Goal: Information Seeking & Learning: Learn about a topic

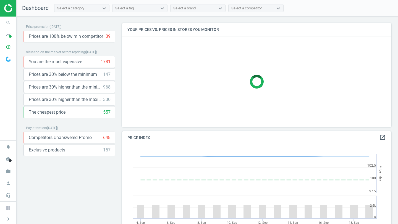
scroll to position [127, 270]
click at [6, 32] on icon "timeline" at bounding box center [8, 35] width 11 height 11
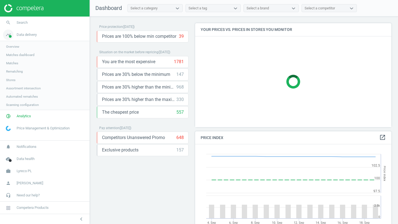
scroll to position [127, 197]
click at [7, 78] on span "Stores" at bounding box center [10, 80] width 9 height 4
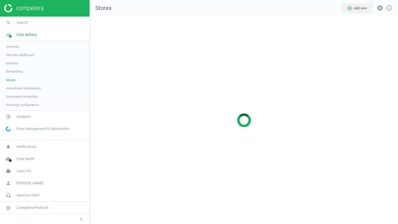
scroll to position [208, 308]
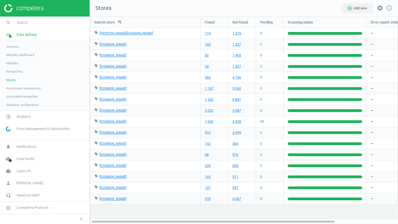
click at [11, 47] on span "Overview" at bounding box center [12, 47] width 13 height 4
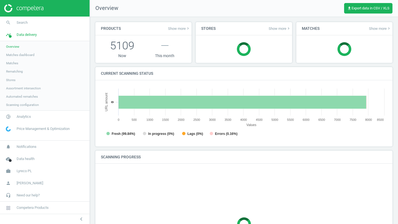
scroll to position [111, 286]
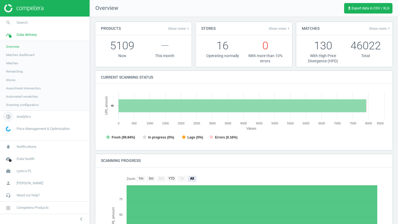
click at [22, 114] on span "Analytics" at bounding box center [24, 116] width 14 height 5
click at [13, 55] on link "Overview" at bounding box center [45, 59] width 90 height 8
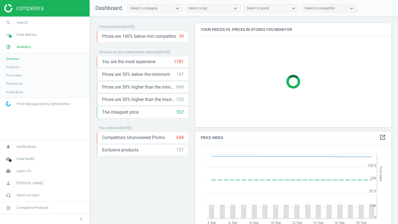
scroll to position [127, 197]
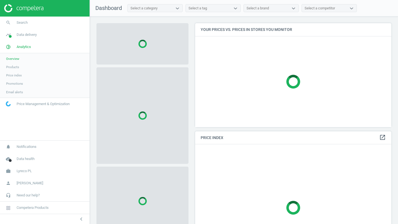
click at [14, 66] on span "Products" at bounding box center [12, 67] width 13 height 4
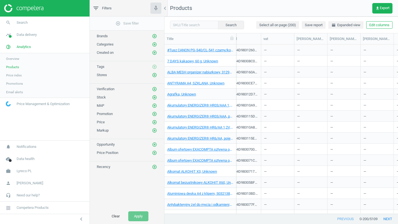
scroll to position [0, 295]
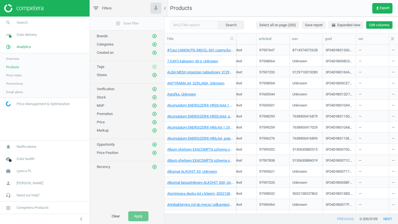
click at [376, 23] on button "Edit columns" at bounding box center [379, 25] width 26 height 8
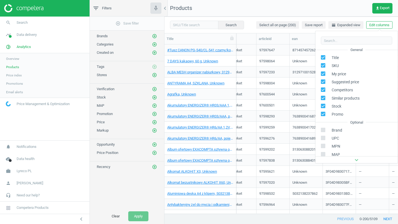
click at [323, 82] on input "checkbox" at bounding box center [323, 82] width 4 height 4
checkbox input "false"
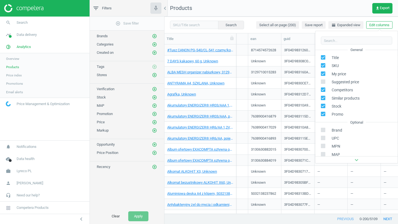
click at [303, 100] on div "3F04D98310A96BBAE06365033D0AED0B" at bounding box center [297, 105] width 27 height 10
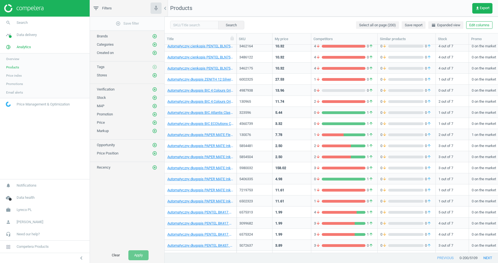
scroll to position [0, 0]
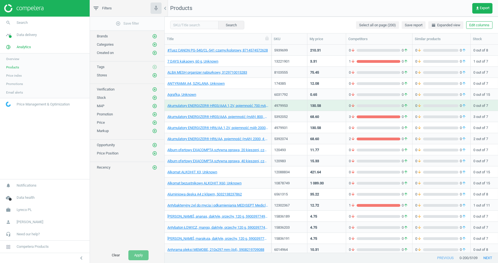
drag, startPoint x: 237, startPoint y: 39, endPoint x: 274, endPoint y: 42, distance: 36.4
click at [274, 42] on div at bounding box center [271, 38] width 6 height 11
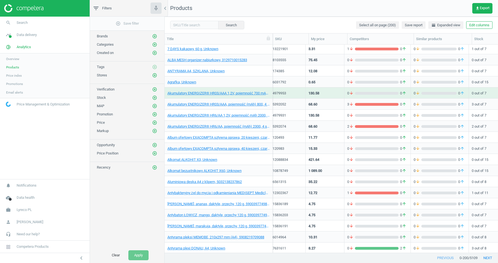
scroll to position [15, 0]
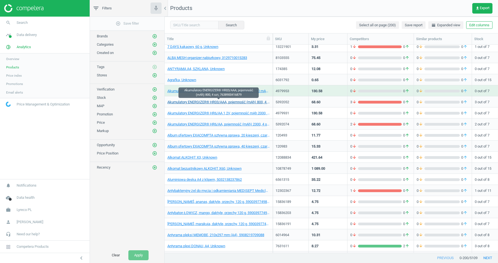
click at [231, 101] on link "Akumulatory ENERGIZER® HR03/AAA, pojemność (mAh) 800, 4 szt, 7638900416879" at bounding box center [218, 102] width 102 height 5
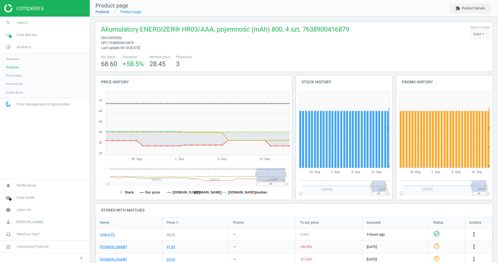
click at [104, 12] on link "Products" at bounding box center [102, 12] width 14 height 4
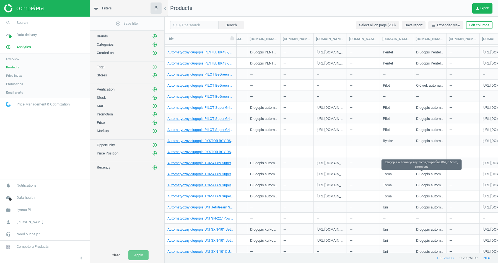
scroll to position [0, 1256]
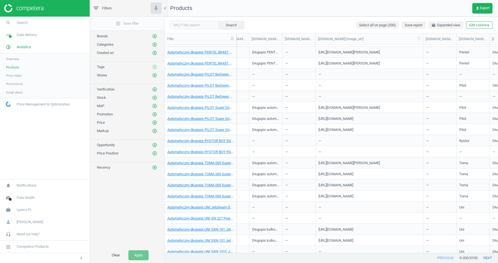
drag, startPoint x: 349, startPoint y: 37, endPoint x: 422, endPoint y: 36, distance: 73.5
click at [398, 36] on div at bounding box center [423, 38] width 6 height 11
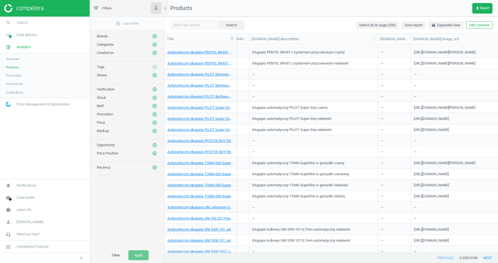
drag, startPoint x: 282, startPoint y: 39, endPoint x: 369, endPoint y: 37, distance: 87.1
click at [375, 37] on div at bounding box center [378, 38] width 6 height 11
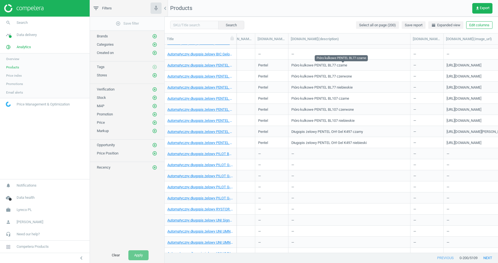
scroll to position [0, 1217]
click at [356, 64] on div "Pióro kulkowe PENTEL BL77 czarne" at bounding box center [349, 65] width 116 height 10
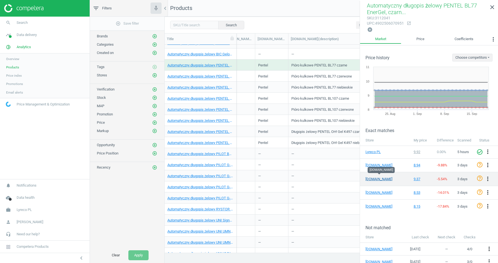
click at [374, 176] on link "[DOMAIN_NAME]" at bounding box center [379, 178] width 28 height 5
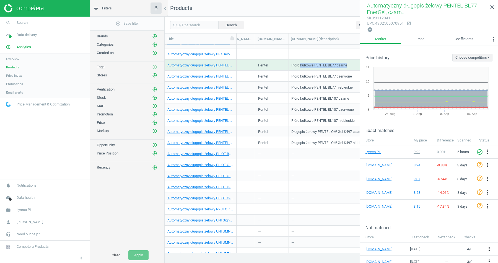
drag, startPoint x: 300, startPoint y: 65, endPoint x: 358, endPoint y: 65, distance: 57.8
click at [359, 65] on div "Pióro kulkowe PENTEL BL77 czarne" at bounding box center [349, 65] width 116 height 10
click at [21, 211] on span "Lyreco PL" at bounding box center [24, 209] width 15 height 5
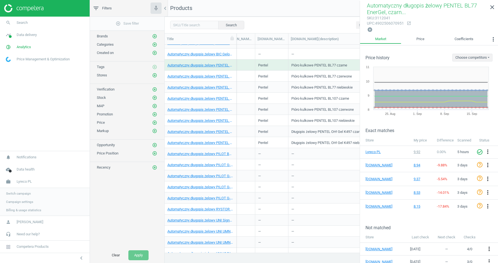
click at [23, 192] on span "Switch campaign" at bounding box center [18, 193] width 25 height 4
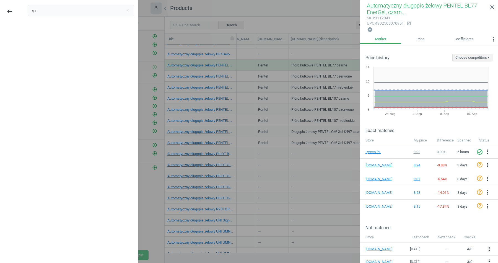
type input "д"
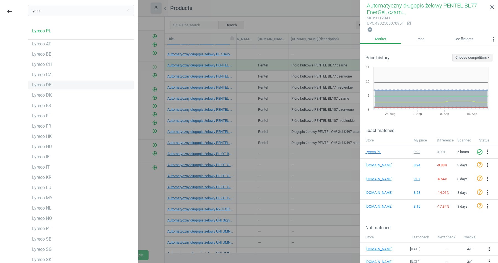
scroll to position [19, 0]
type input "lyreco"
click at [56, 104] on div "Lyreco FR" at bounding box center [81, 107] width 106 height 9
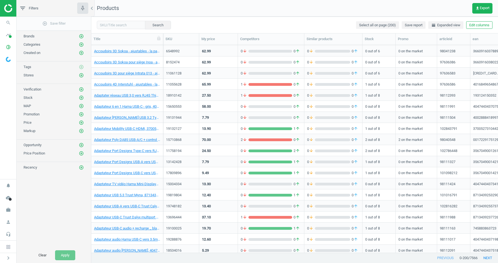
click at [216, 136] on div "70.00" at bounding box center [218, 139] width 33 height 10
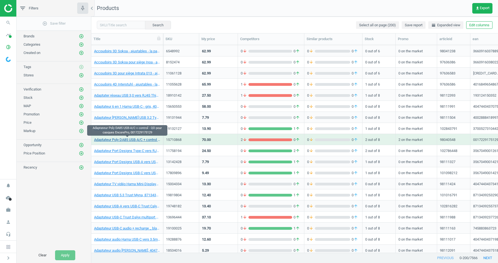
click at [155, 140] on link "Adaptateur Poly DA85 USB-A/C + control - QD pour casques EncorePro, 00172291751…" at bounding box center [127, 139] width 66 height 5
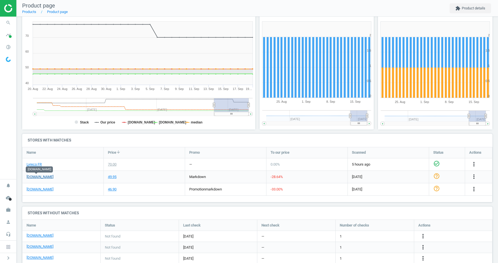
click at [40, 176] on link "onedirect.fr" at bounding box center [40, 176] width 27 height 5
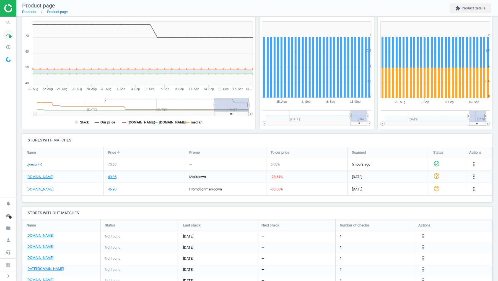
click at [4, 38] on span "timeline" at bounding box center [8, 35] width 17 height 12
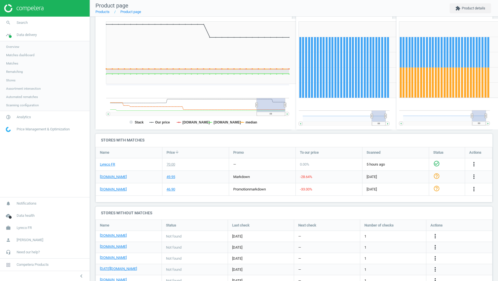
scroll to position [3, 3]
